Goal: Information Seeking & Learning: Learn about a topic

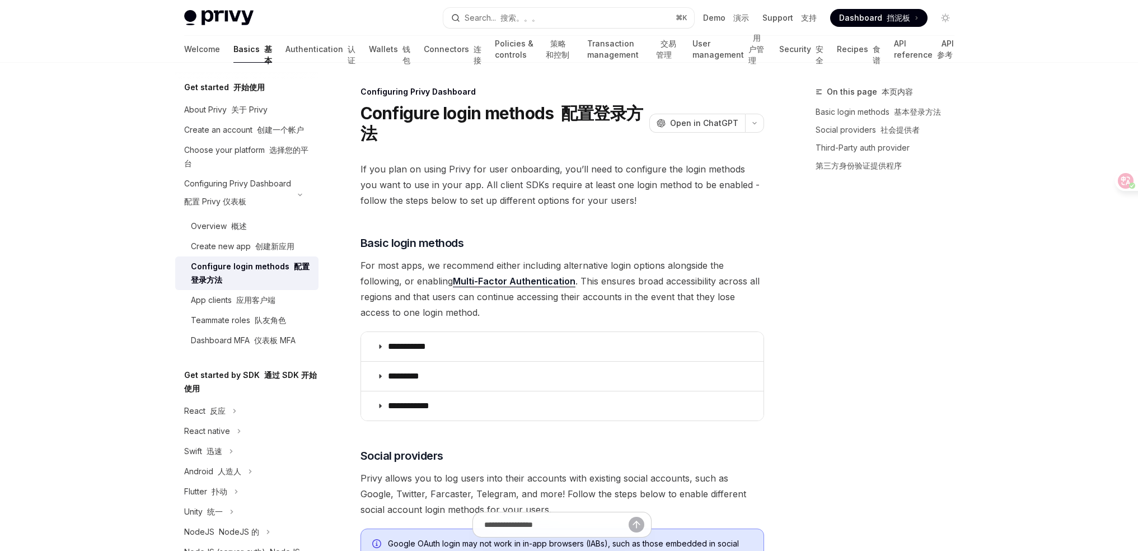
scroll to position [1134, 0]
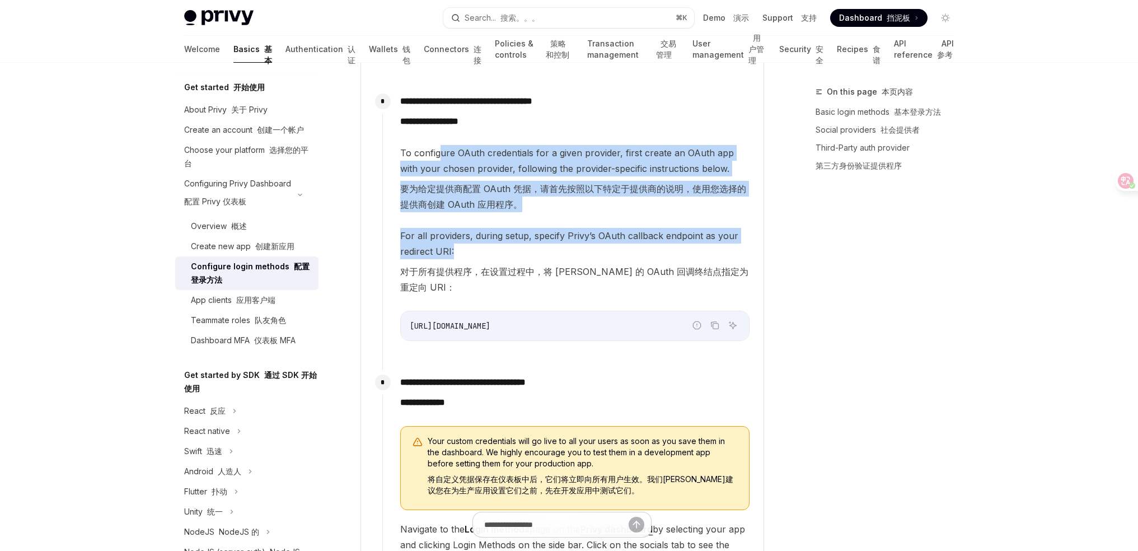
drag, startPoint x: 439, startPoint y: 157, endPoint x: 673, endPoint y: 256, distance: 254.0
click at [670, 256] on div "To configure OAuth credentials for a given provider, first create an OAuth app …" at bounding box center [574, 243] width 349 height 196
click at [674, 256] on span "For all providers, during setup, specify Privy’s OAuth callback endpoint as you…" at bounding box center [574, 264] width 349 height 72
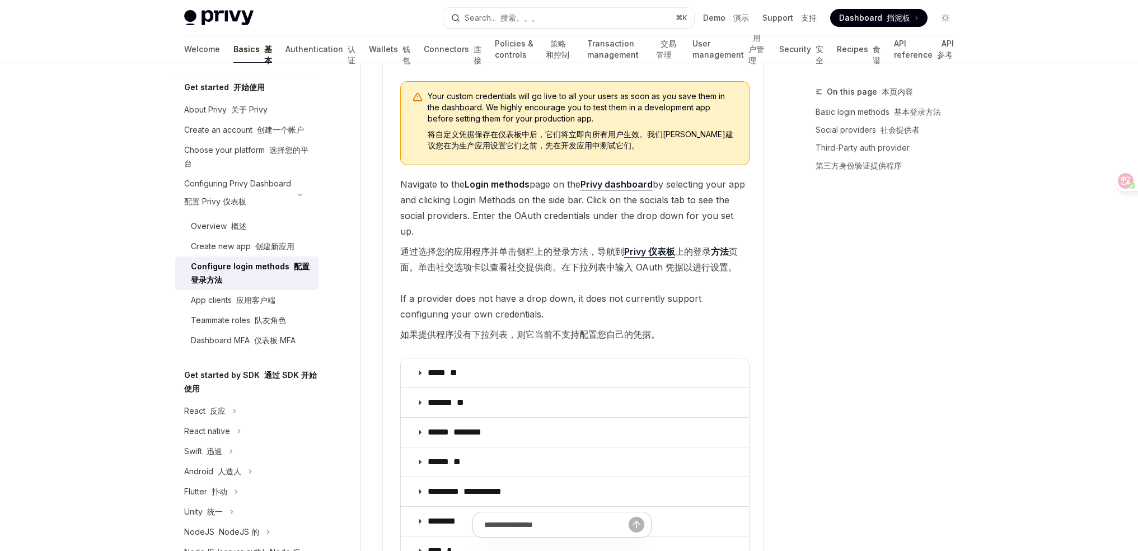
scroll to position [1486, 0]
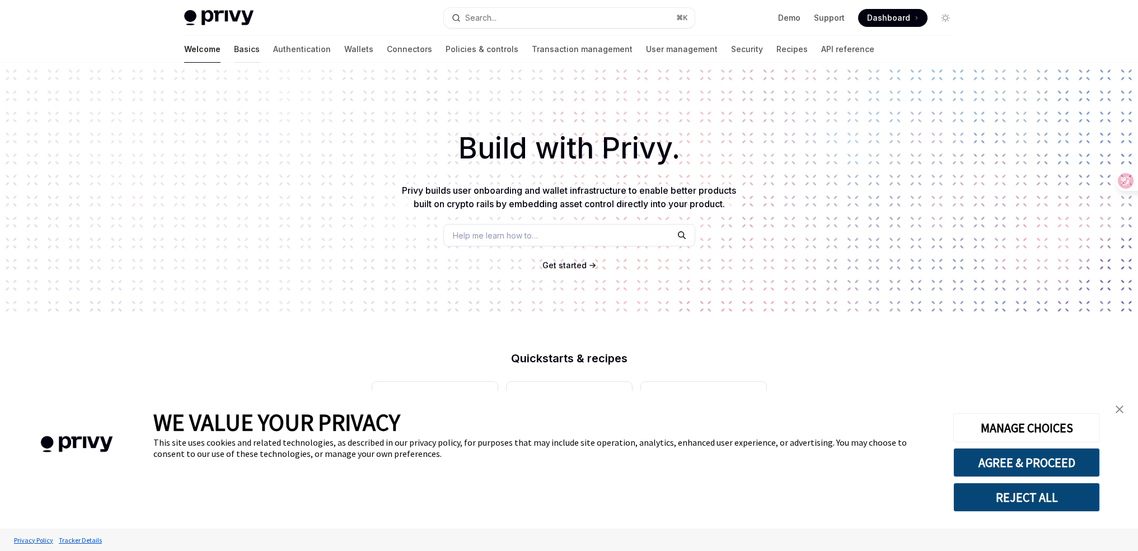
click at [234, 49] on link "Basics" at bounding box center [247, 49] width 26 height 27
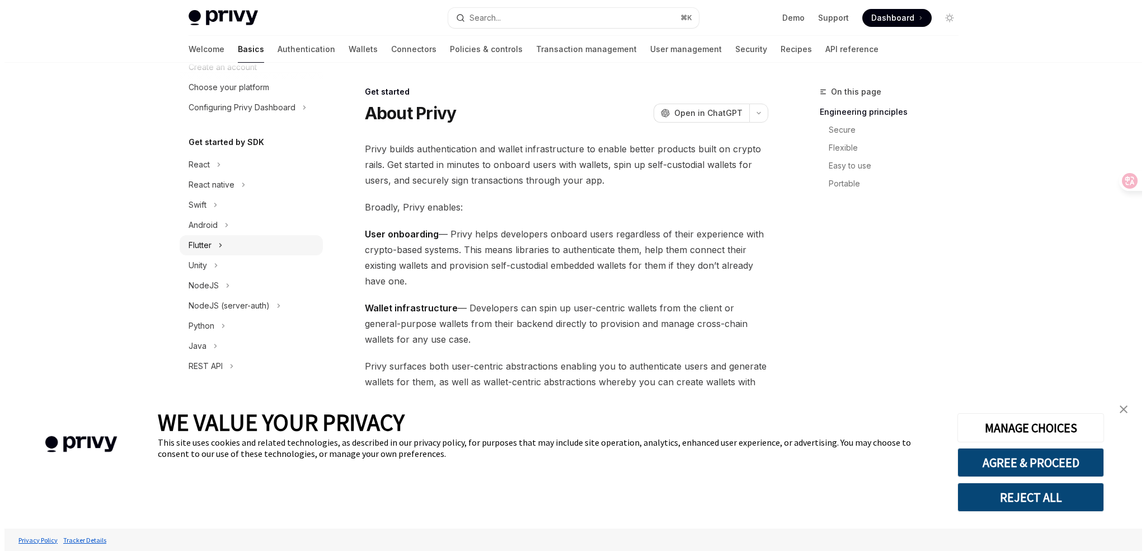
scroll to position [65, 0]
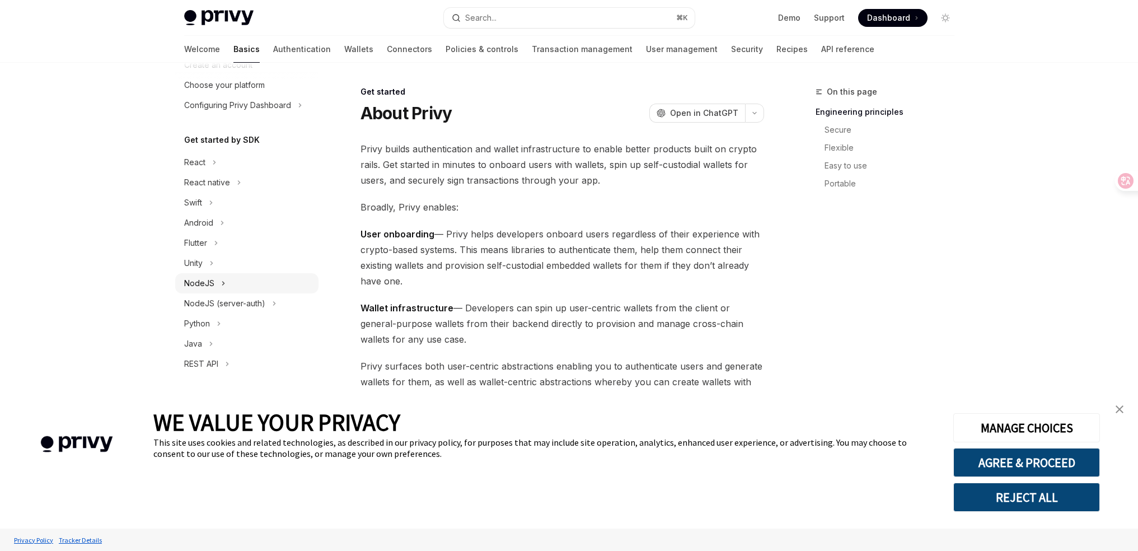
click at [213, 289] on div "NodeJS" at bounding box center [199, 282] width 30 height 13
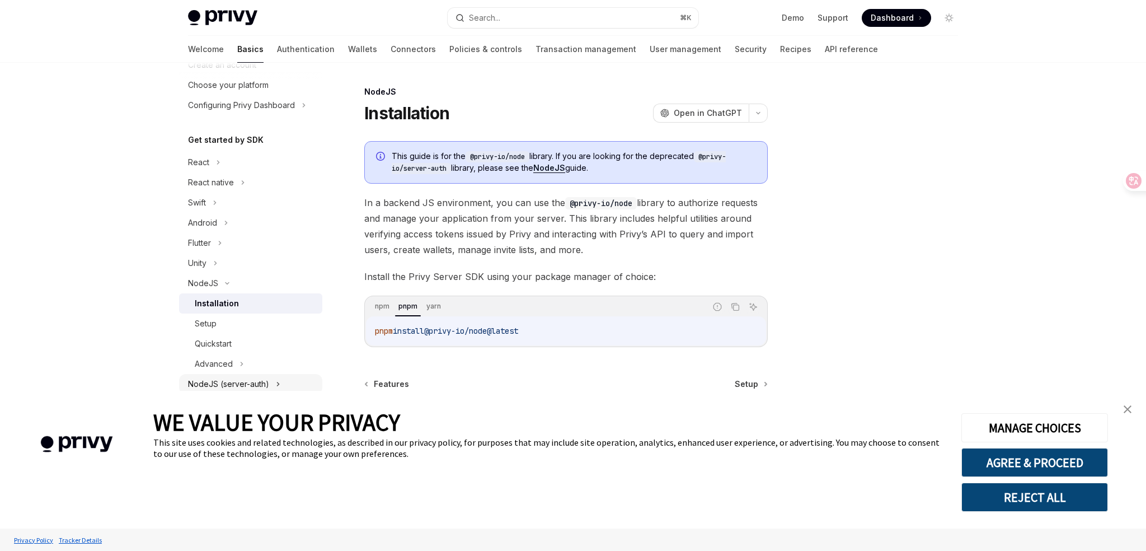
click at [250, 386] on div "NodeJS (server-auth)" at bounding box center [228, 383] width 81 height 13
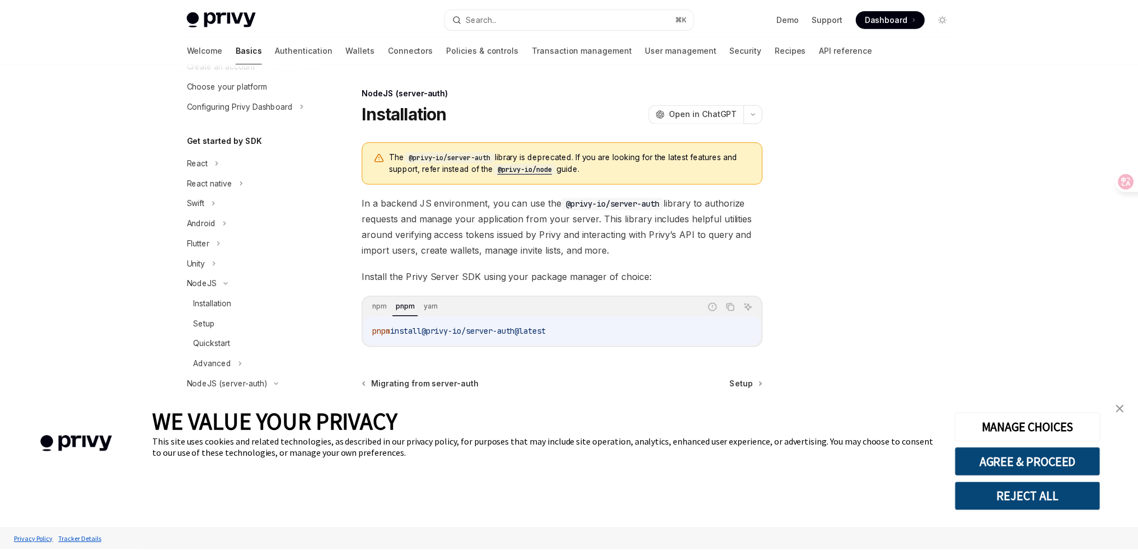
scroll to position [206, 0]
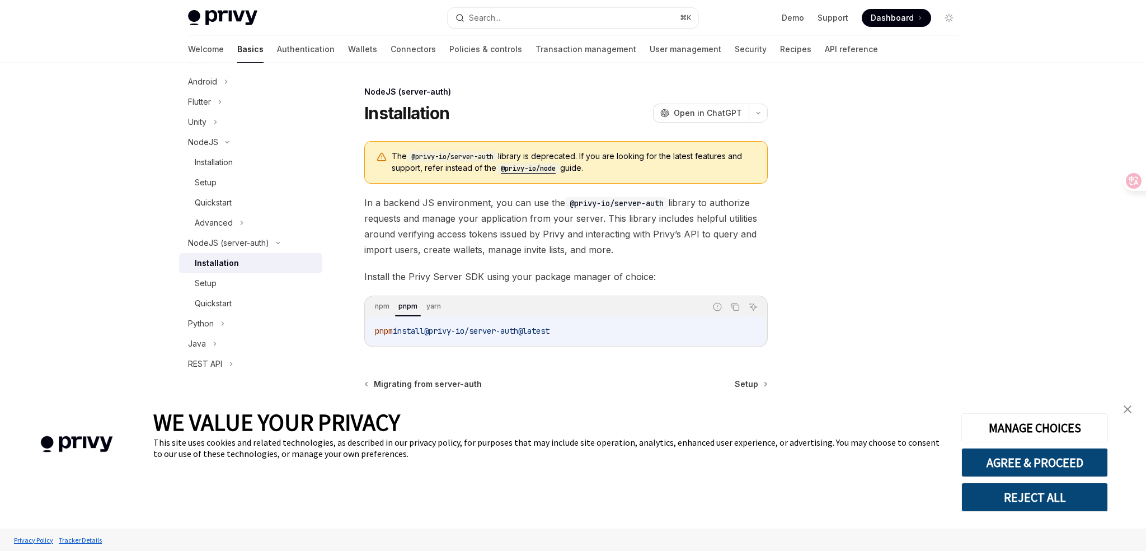
click at [543, 327] on span "@privy-io/server-auth@latest" at bounding box center [486, 331] width 125 height 10
click at [550, 330] on span "@privy-io/server-auth@latest" at bounding box center [486, 331] width 125 height 10
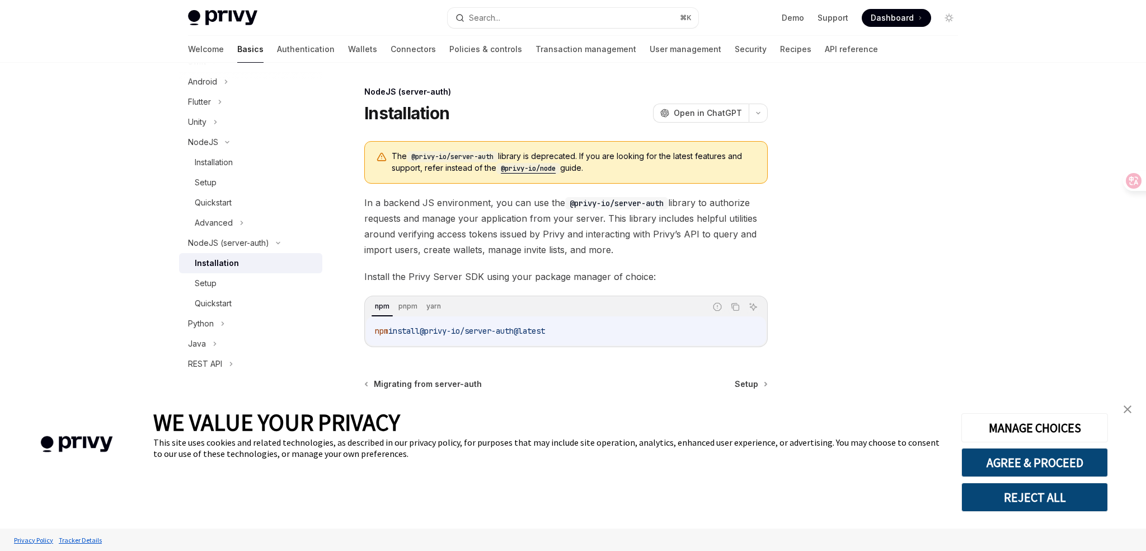
click at [476, 333] on span "@privy-io/server-auth@latest" at bounding box center [482, 331] width 125 height 10
copy div "npm install @privy-io/server-auth@latest"
click at [572, 329] on code "npm install @privy-io/server-auth@latest" at bounding box center [566, 330] width 382 height 13
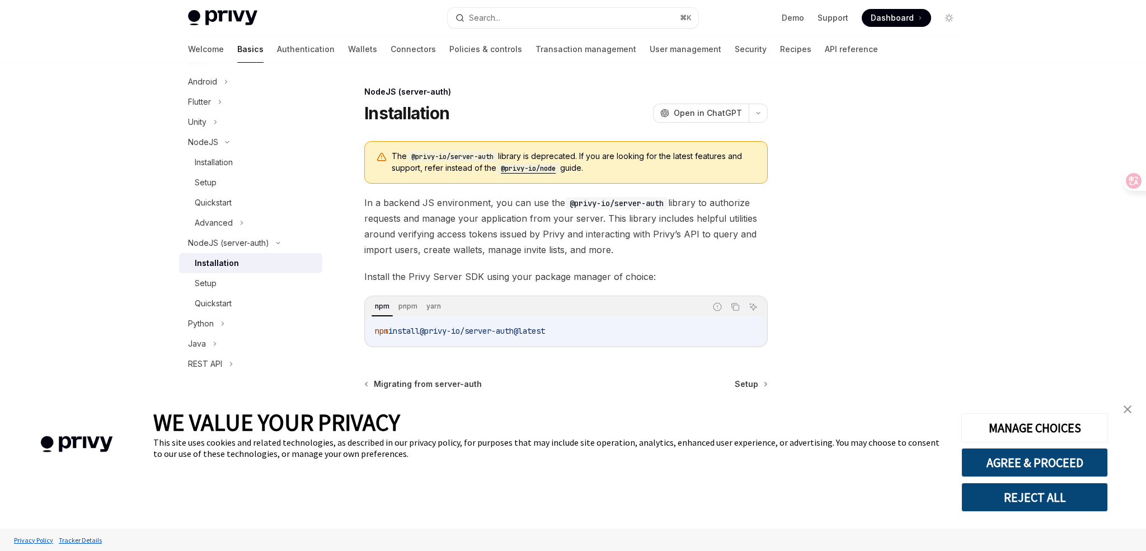
click at [1127, 409] on img "close banner" at bounding box center [1128, 409] width 8 height 8
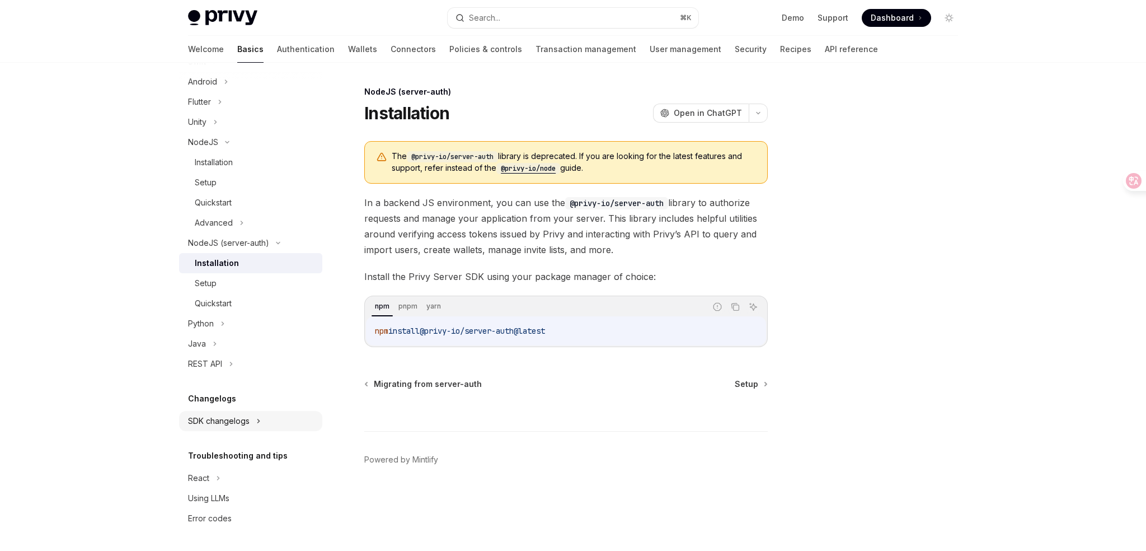
click at [232, 427] on div "SDK changelogs" at bounding box center [219, 420] width 62 height 13
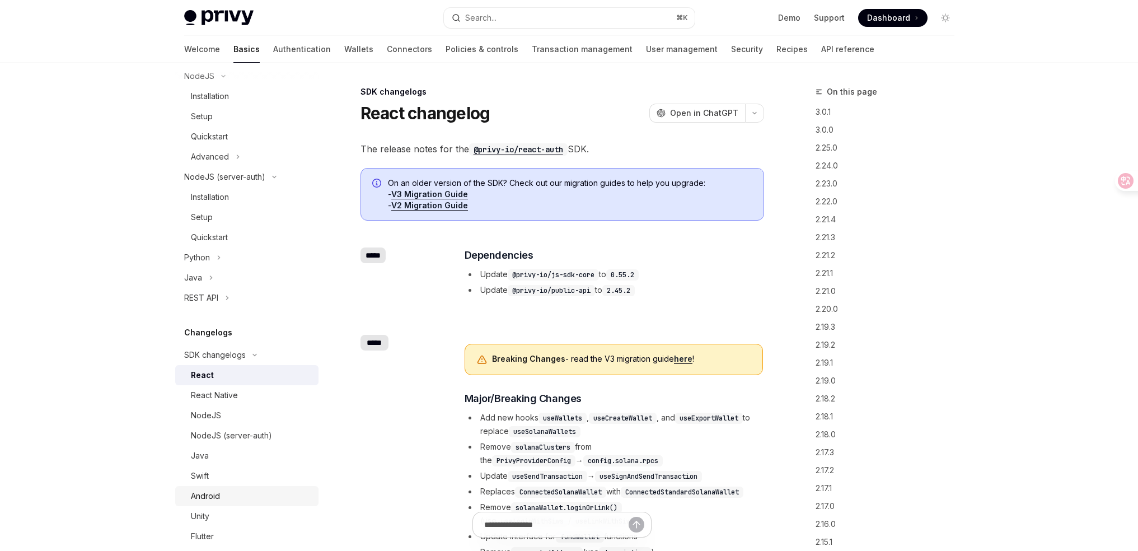
scroll to position [299, 0]
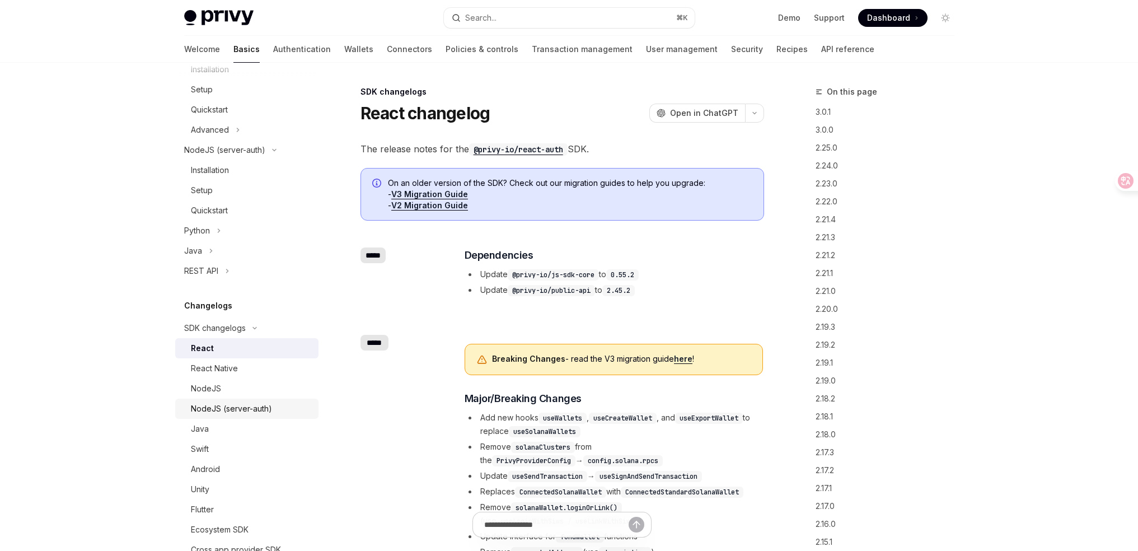
click at [262, 401] on link "NodeJS (server-auth)" at bounding box center [246, 408] width 143 height 20
type textarea "*"
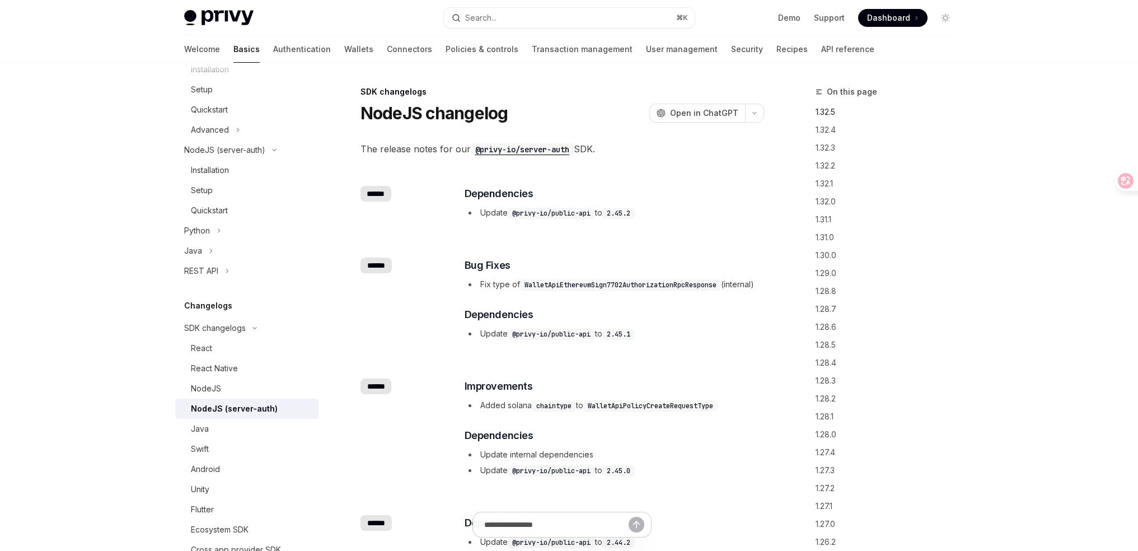
click at [830, 110] on link "1.32.5" at bounding box center [889, 112] width 148 height 18
click at [382, 194] on div "******" at bounding box center [375, 194] width 31 height 16
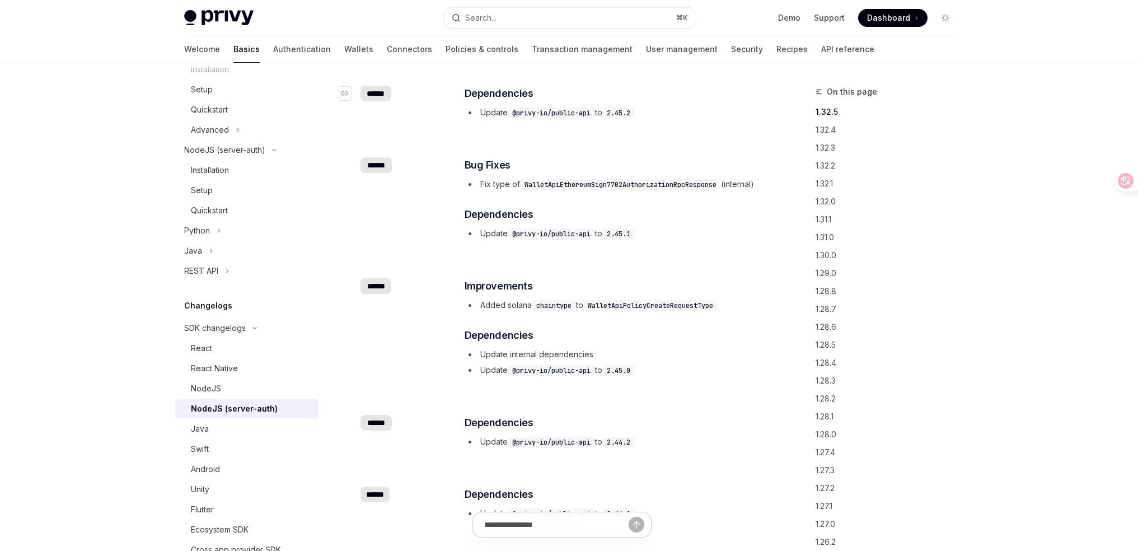
scroll to position [101, 0]
drag, startPoint x: 386, startPoint y: 93, endPoint x: 359, endPoint y: 91, distance: 27.5
click at [360, 91] on div "​ ******" at bounding box center [405, 93] width 90 height 16
copy div "​ ******"
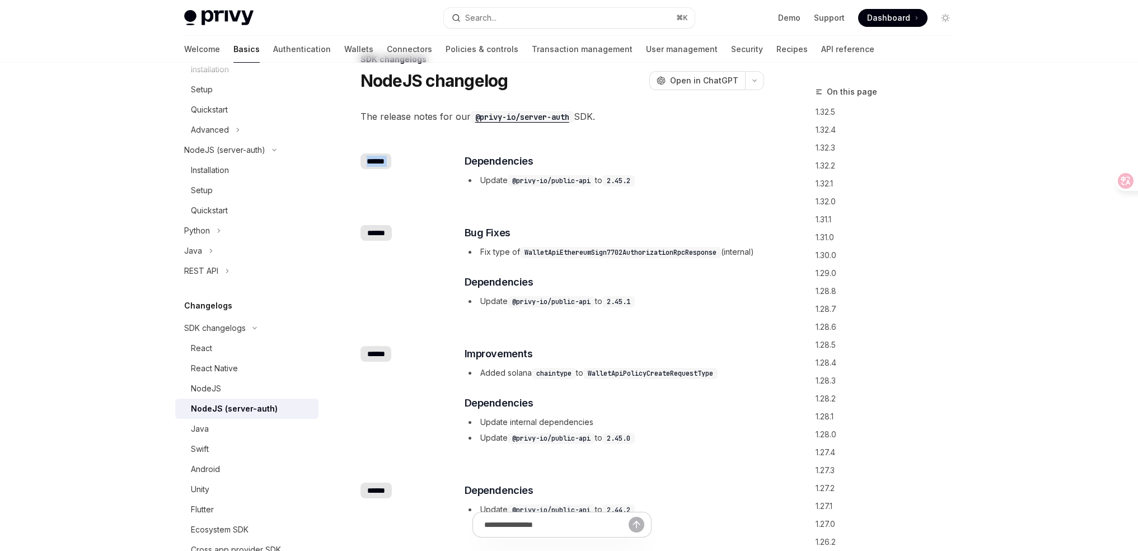
scroll to position [0, 0]
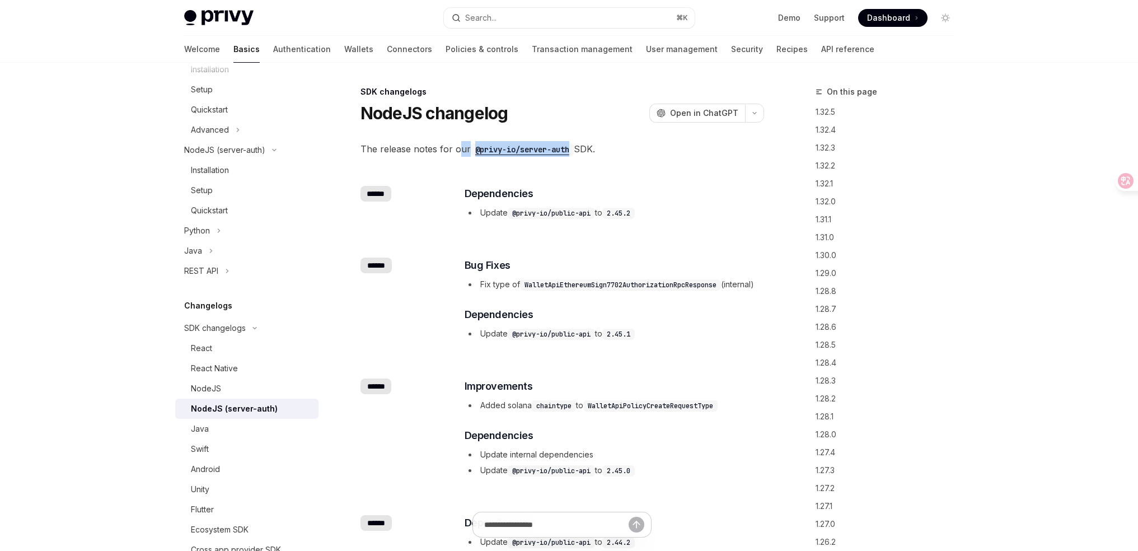
drag, startPoint x: 462, startPoint y: 145, endPoint x: 571, endPoint y: 150, distance: 109.2
click at [571, 150] on span "The release notes for our @privy-io/server-auth SDK." at bounding box center [561, 149] width 403 height 16
copy span "ur @privy-io/server-auth"
click at [378, 191] on div "******" at bounding box center [375, 194] width 31 height 16
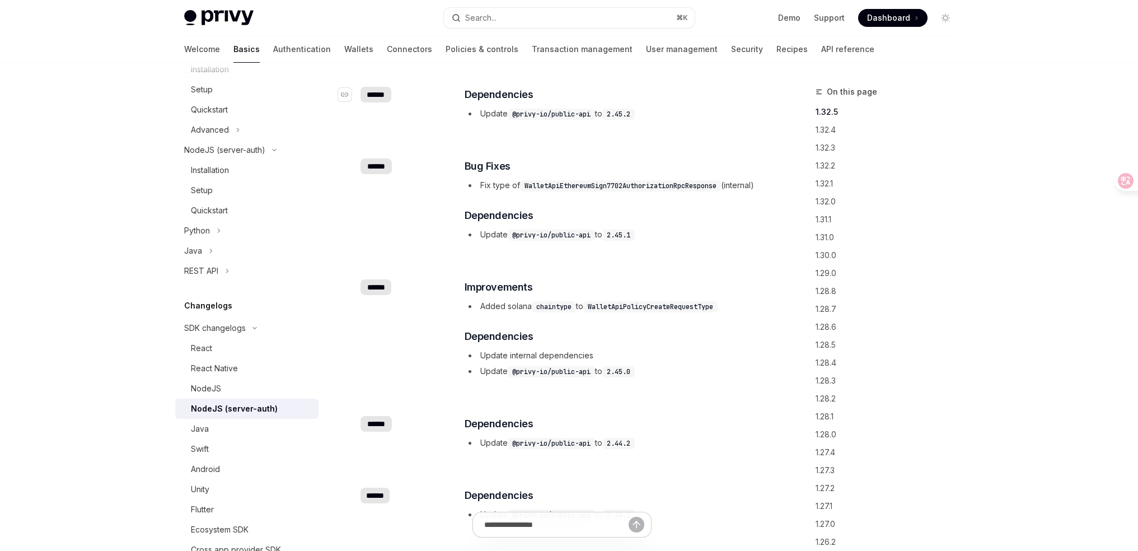
scroll to position [101, 0]
drag, startPoint x: 363, startPoint y: 90, endPoint x: 385, endPoint y: 90, distance: 21.8
click at [385, 90] on div "******" at bounding box center [375, 93] width 31 height 16
copy div "******"
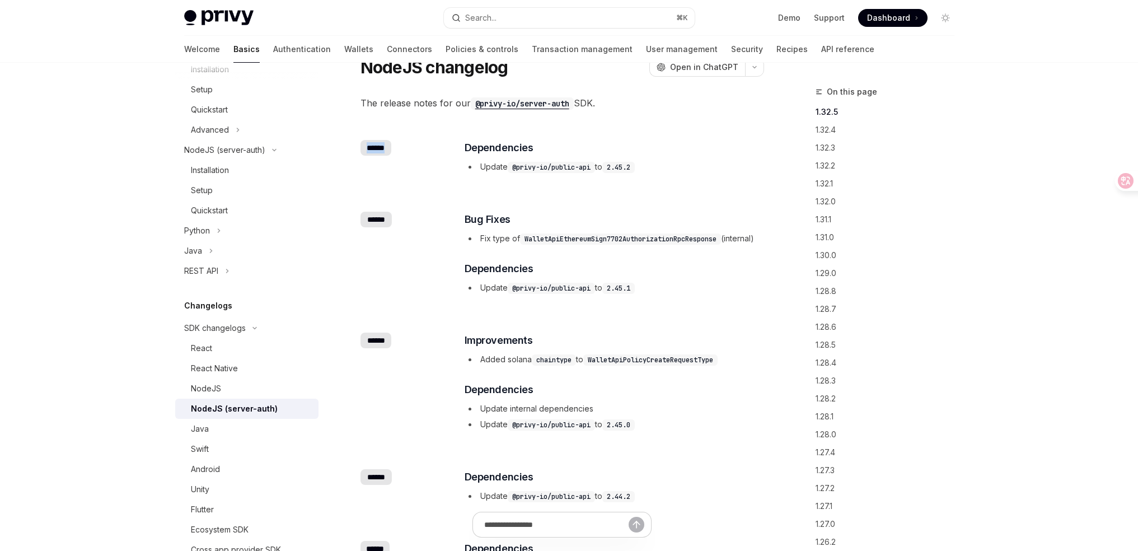
scroll to position [0, 0]
